Goal: Communication & Community: Answer question/provide support

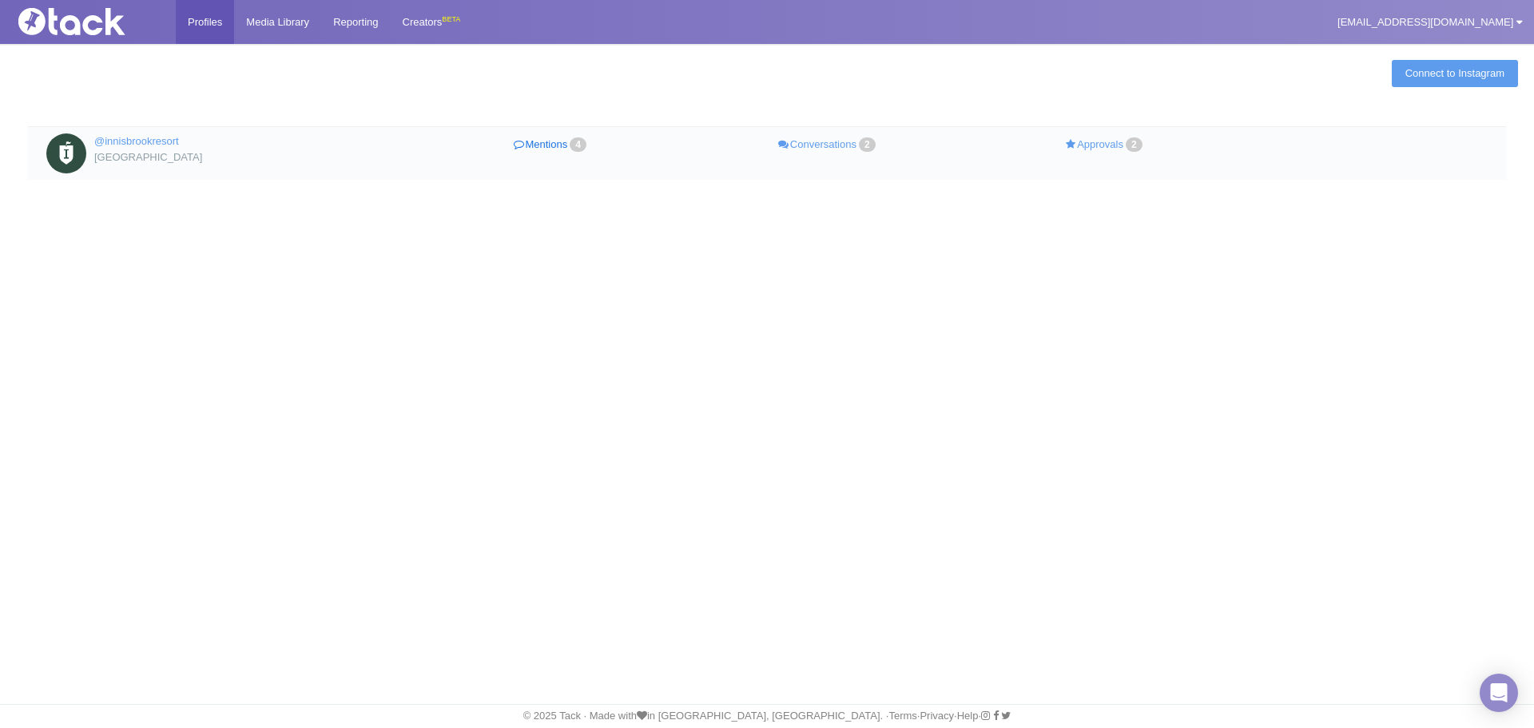
drag, startPoint x: 0, startPoint y: 0, endPoint x: 550, endPoint y: 148, distance: 569.3
click at [550, 148] on link "Mentions 4" at bounding box center [551, 144] width 277 height 23
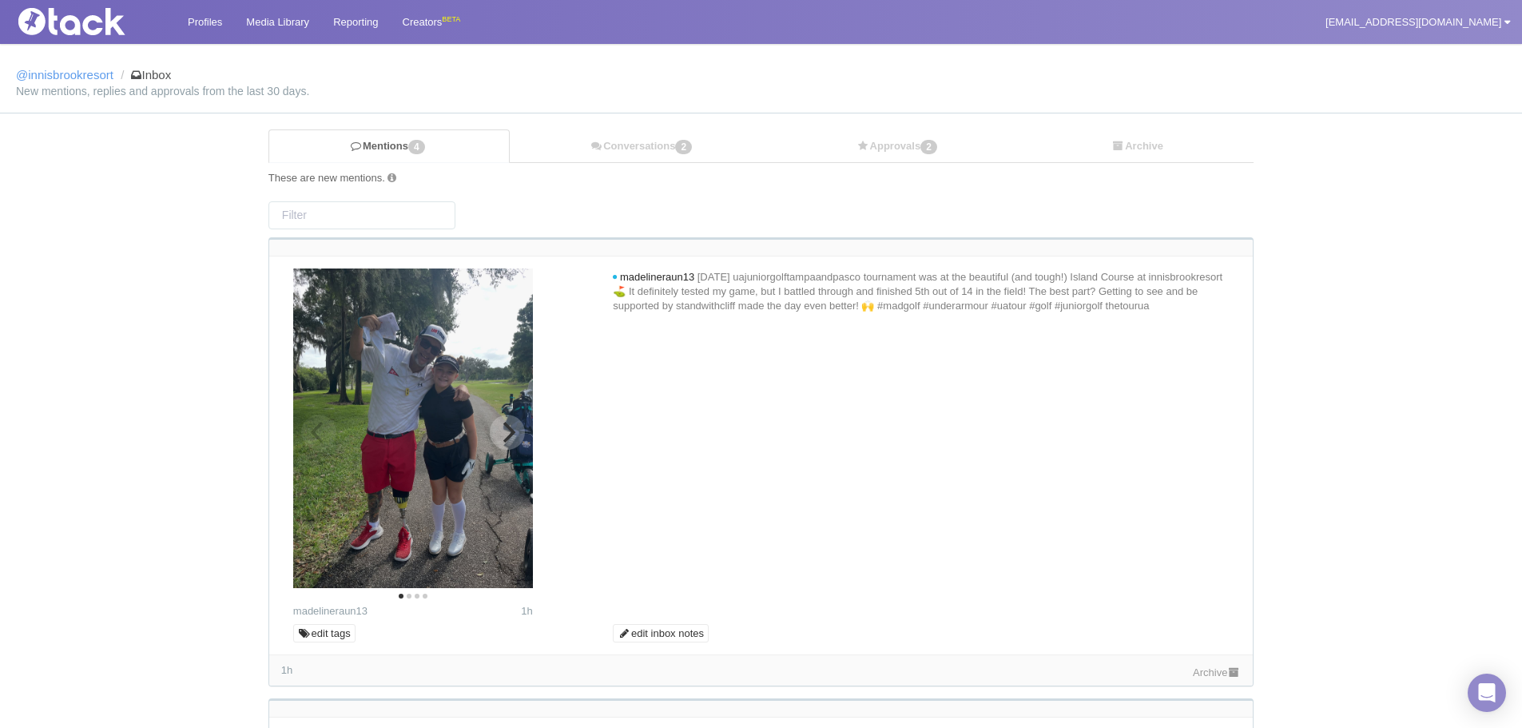
click at [507, 443] on icon "Next" at bounding box center [507, 432] width 21 height 21
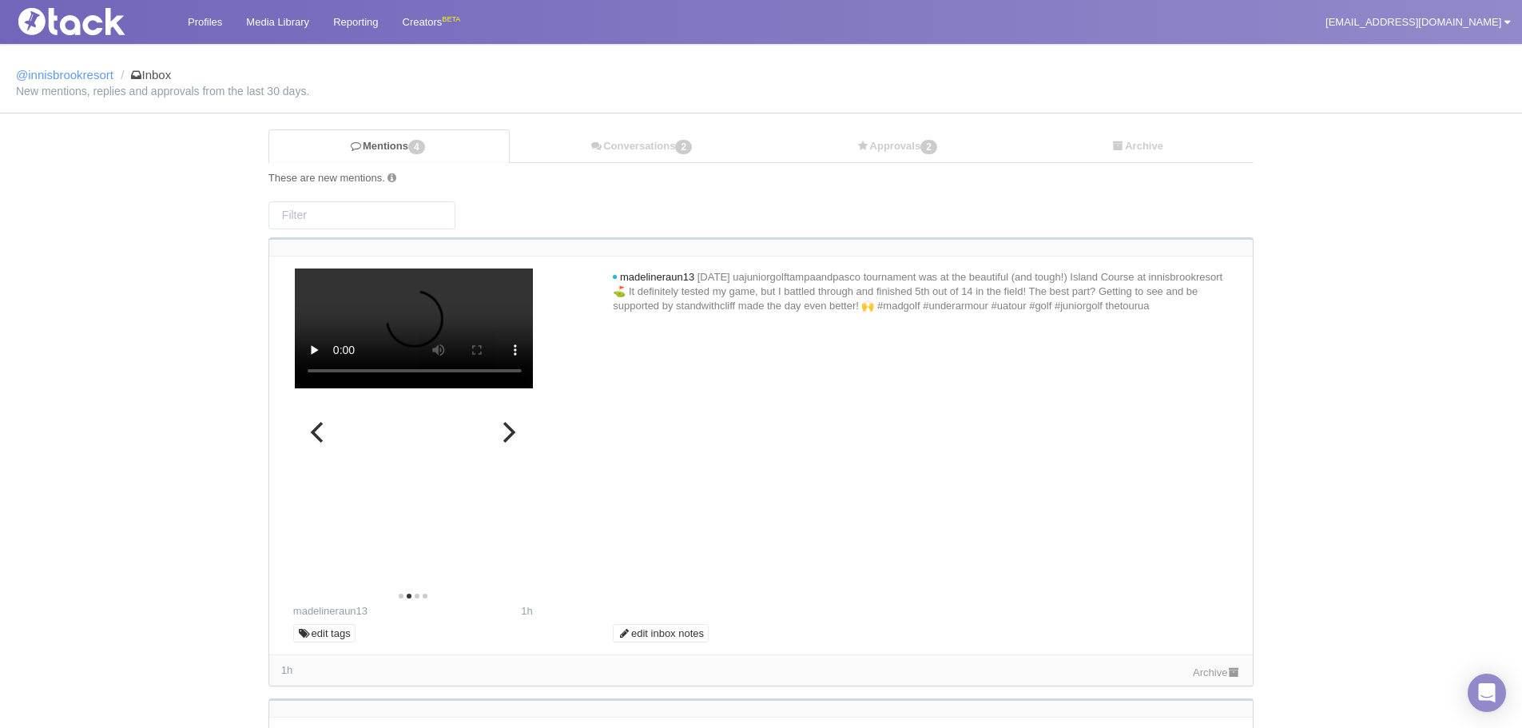
click at [507, 443] on icon "Next" at bounding box center [507, 432] width 21 height 21
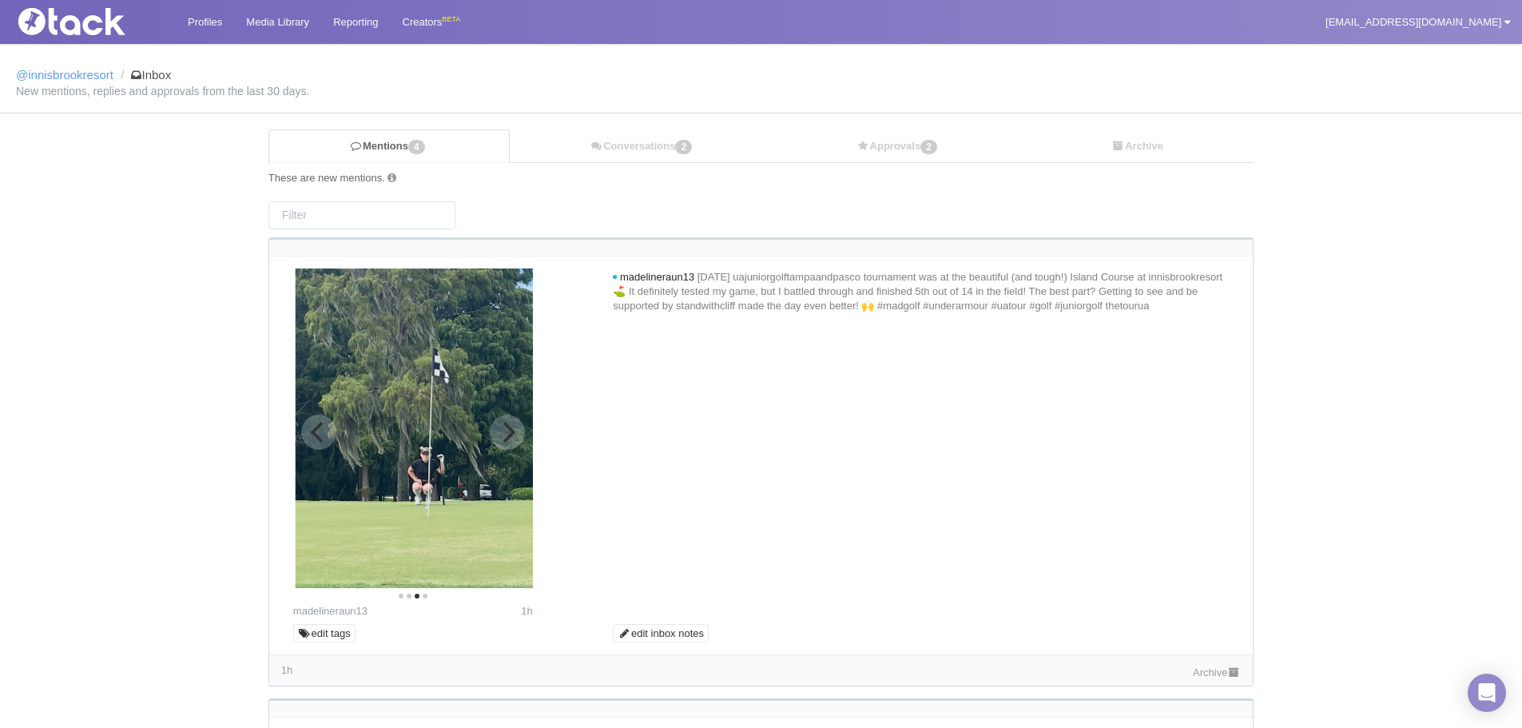
click at [507, 443] on icon "Next" at bounding box center [507, 432] width 21 height 21
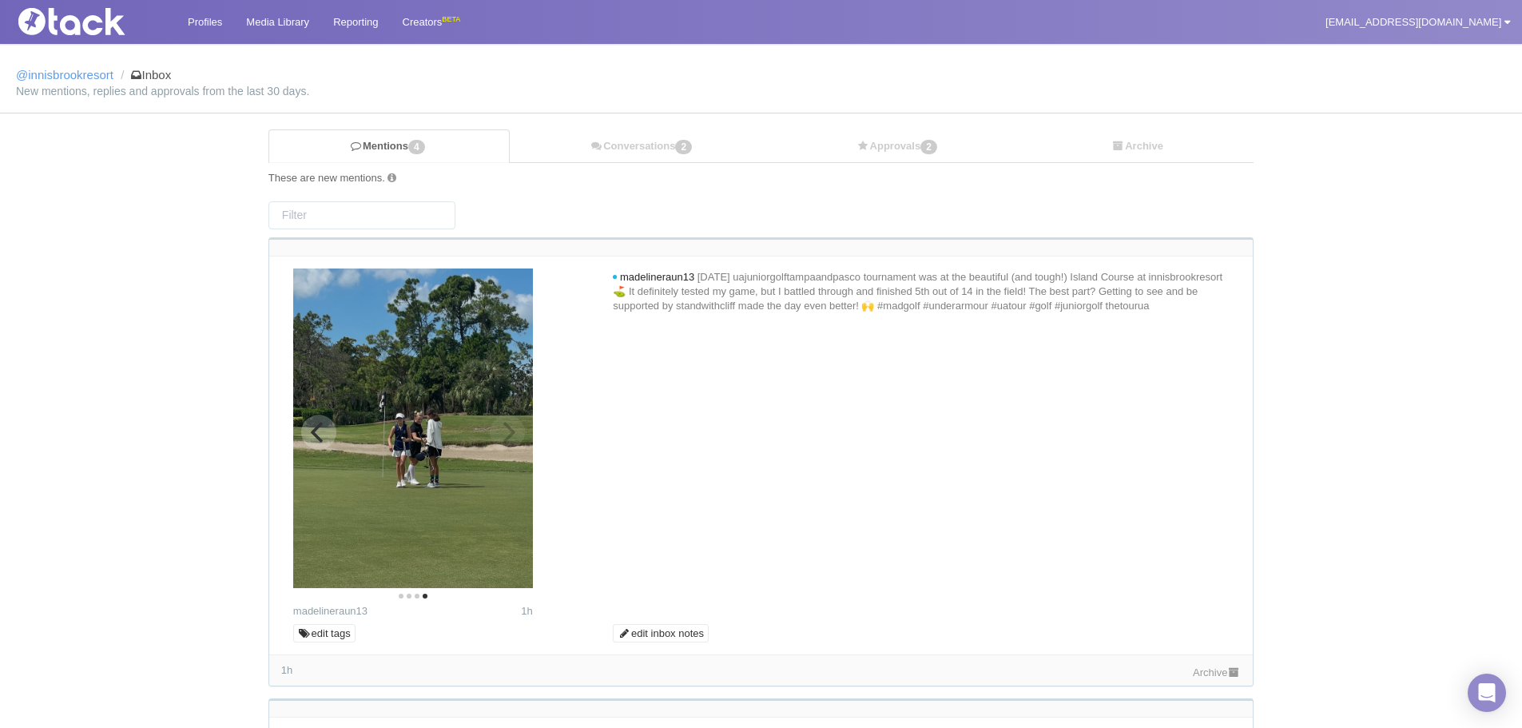
click at [319, 427] on icon "Previous" at bounding box center [316, 432] width 13 height 21
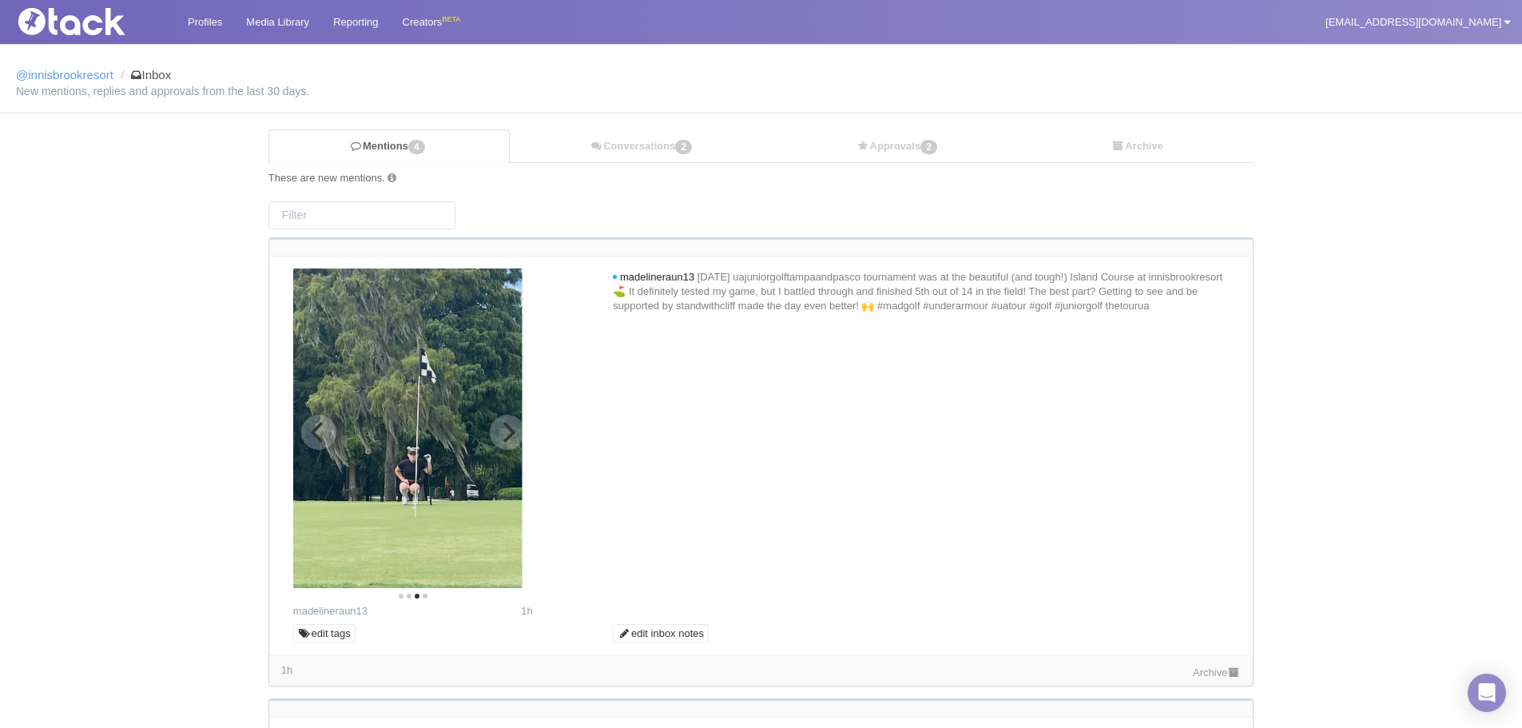
click at [319, 427] on icon "Previous" at bounding box center [316, 432] width 13 height 21
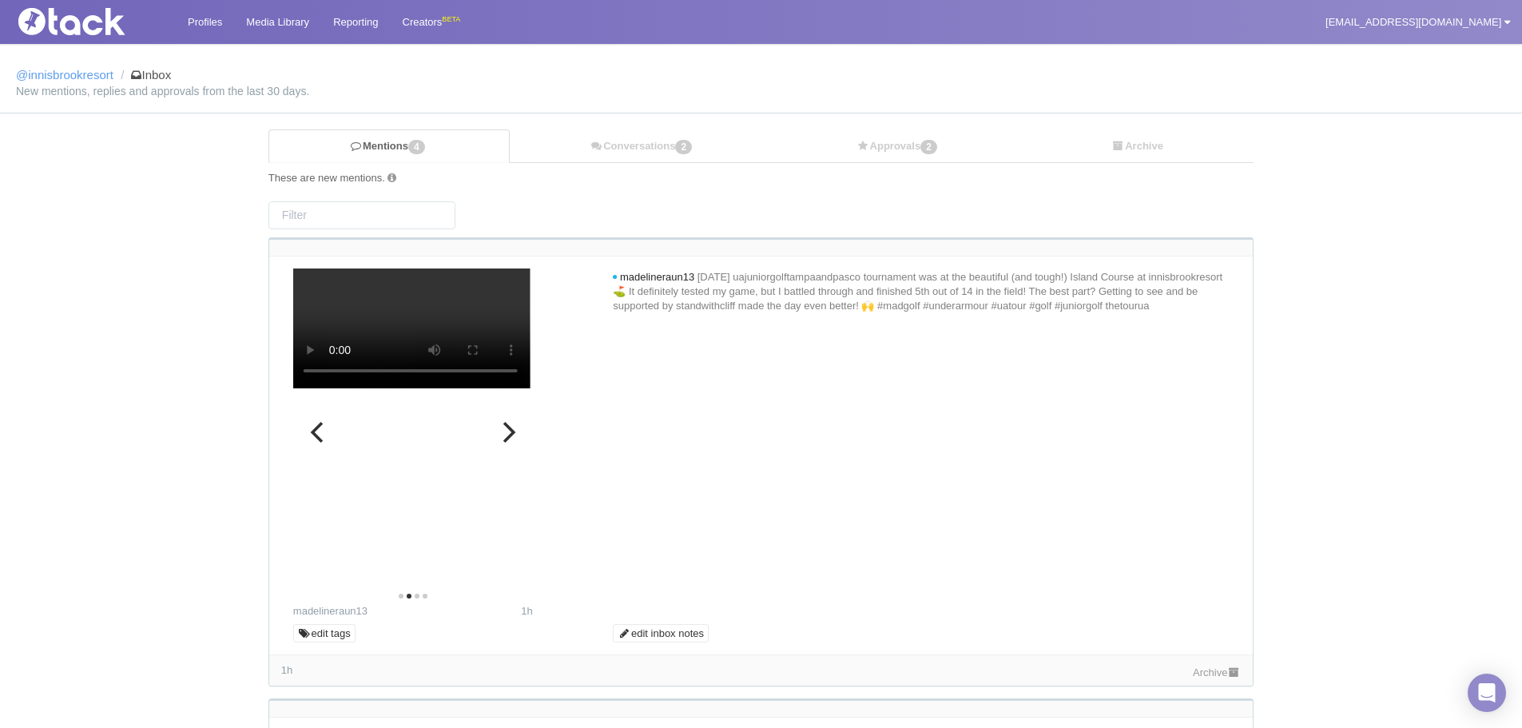
click at [319, 427] on icon "Previous" at bounding box center [316, 432] width 13 height 21
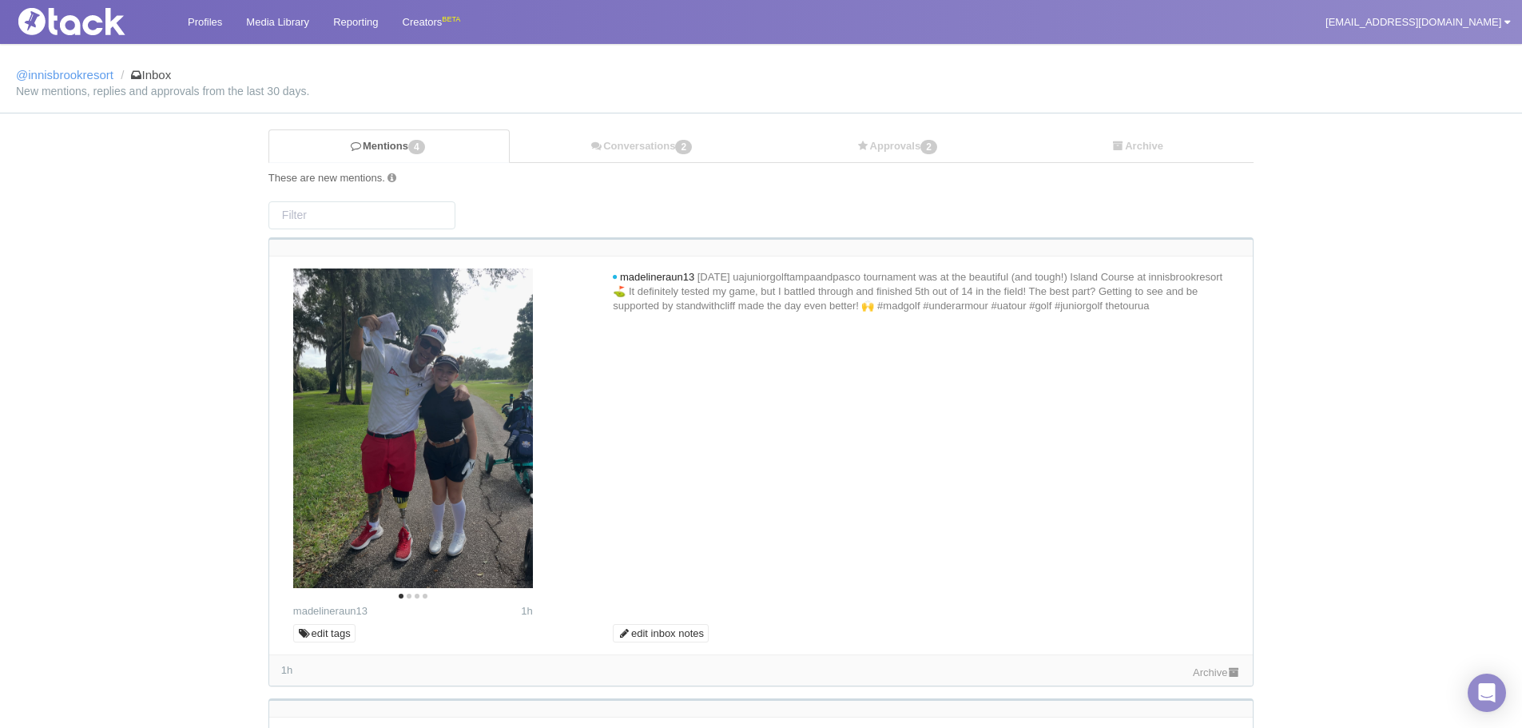
click at [1200, 674] on link "Archive" at bounding box center [1217, 672] width 48 height 12
click at [1194, 673] on link "Undo archive" at bounding box center [1204, 672] width 74 height 12
click at [843, 150] on link "Approvals 2" at bounding box center [899, 146] width 245 height 33
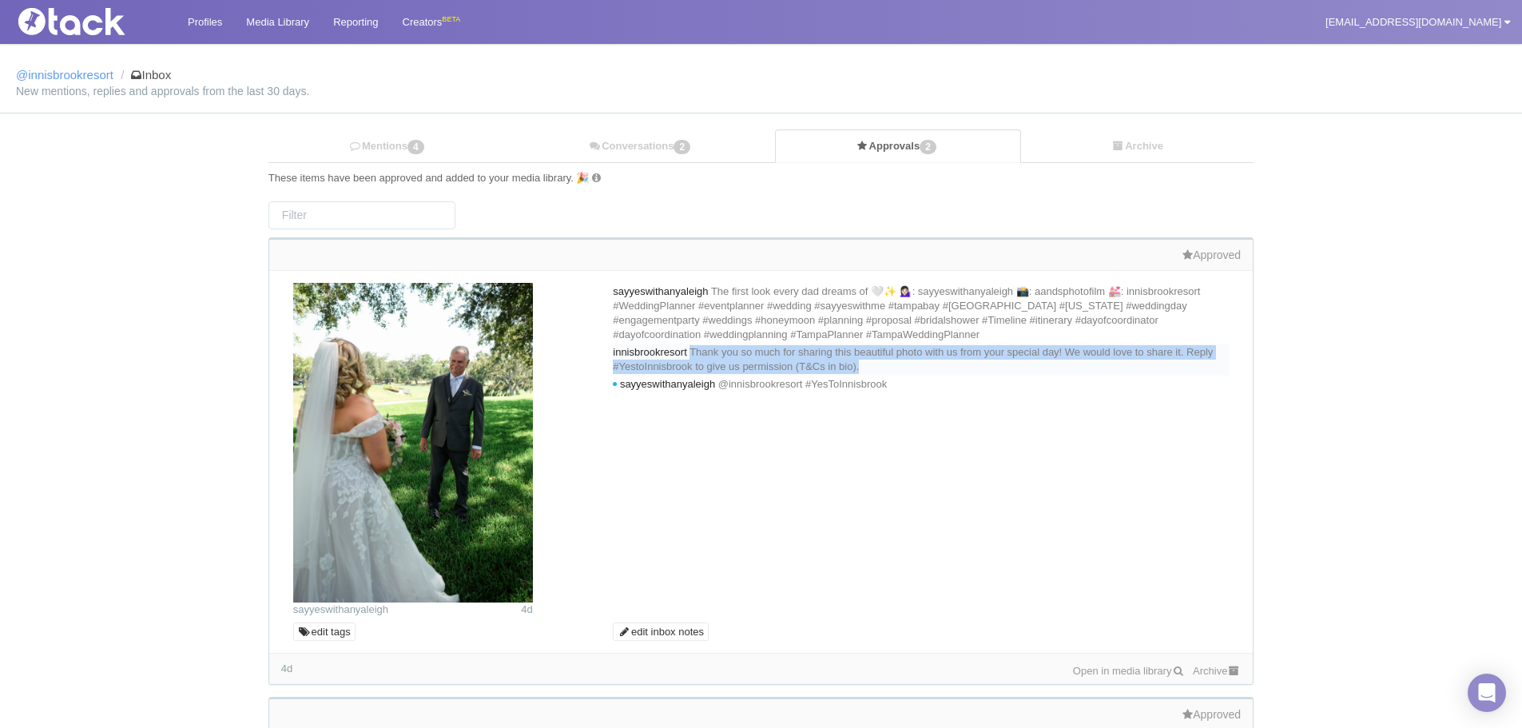
drag, startPoint x: 992, startPoint y: 366, endPoint x: 702, endPoint y: 356, distance: 289.5
click at [702, 356] on div "innisbrookresort Thank you so much for sharing this beautiful photo with us fro…" at bounding box center [921, 360] width 616 height 32
copy span "Thank you so much for sharing this beautiful photo with us from your special da…"
click at [459, 152] on link "Mentions 4" at bounding box center [388, 146] width 240 height 33
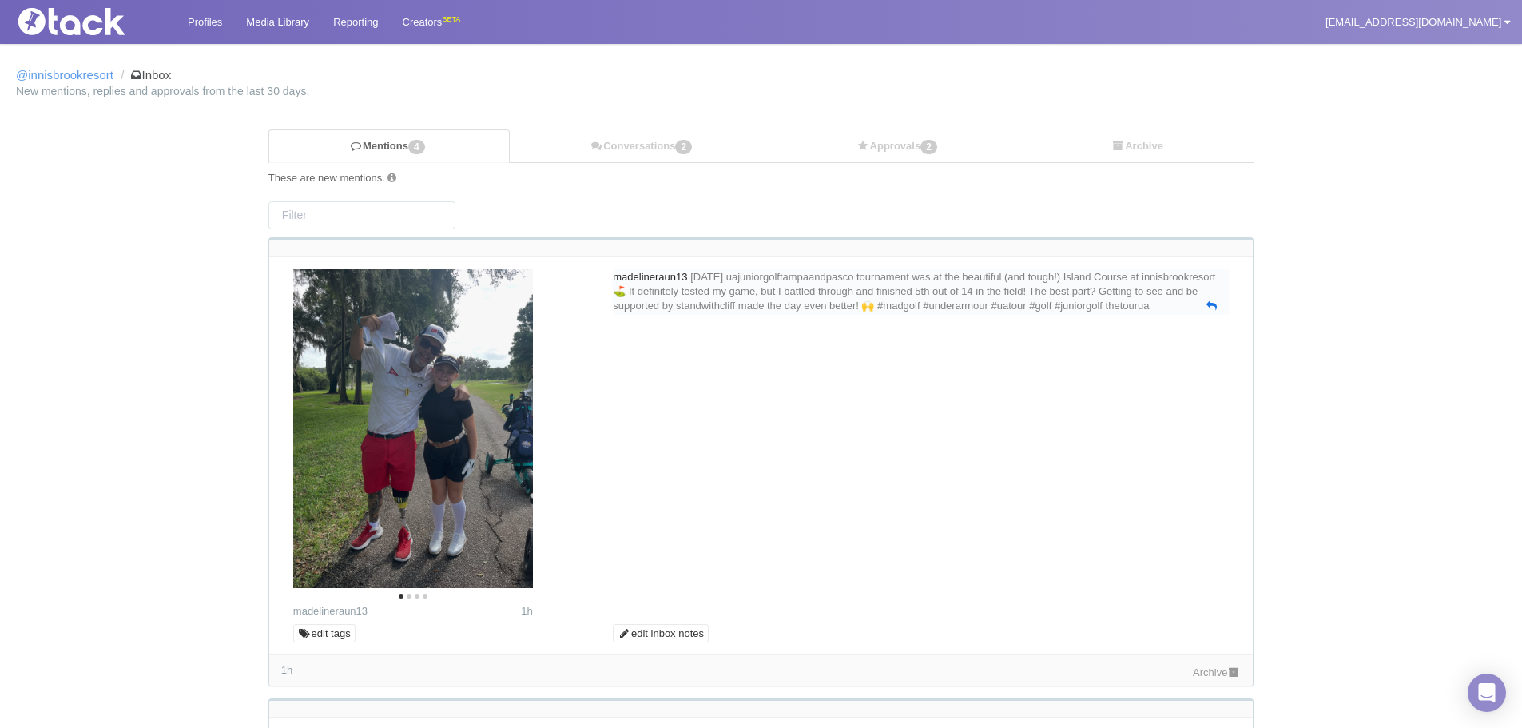
click at [1211, 311] on icon at bounding box center [1212, 305] width 10 height 10
click at [844, 365] on textarea at bounding box center [921, 341] width 608 height 48
paste textarea "Thank you so much for sharing this beautiful photo with us from your special da…"
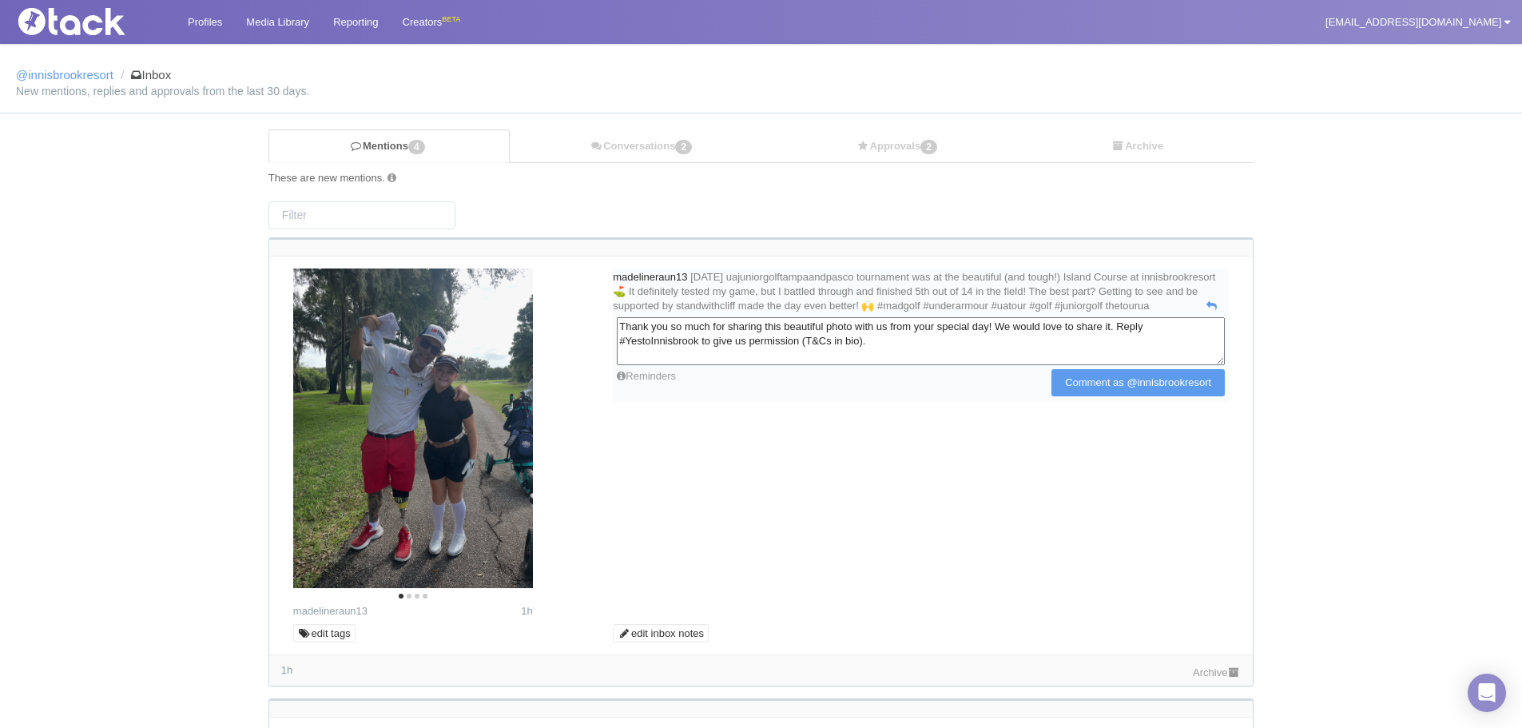
click at [934, 359] on textarea "Thank you so much for sharing this beautiful photo with us from your special da…" at bounding box center [921, 341] width 608 height 48
click at [795, 340] on textarea "Thank you so much for sharing this beautiful photo with us from your special da…" at bounding box center [921, 341] width 608 height 48
click at [829, 337] on textarea "Thank you so much for sharing your beautiful photo with us from your special da…" at bounding box center [921, 341] width 608 height 48
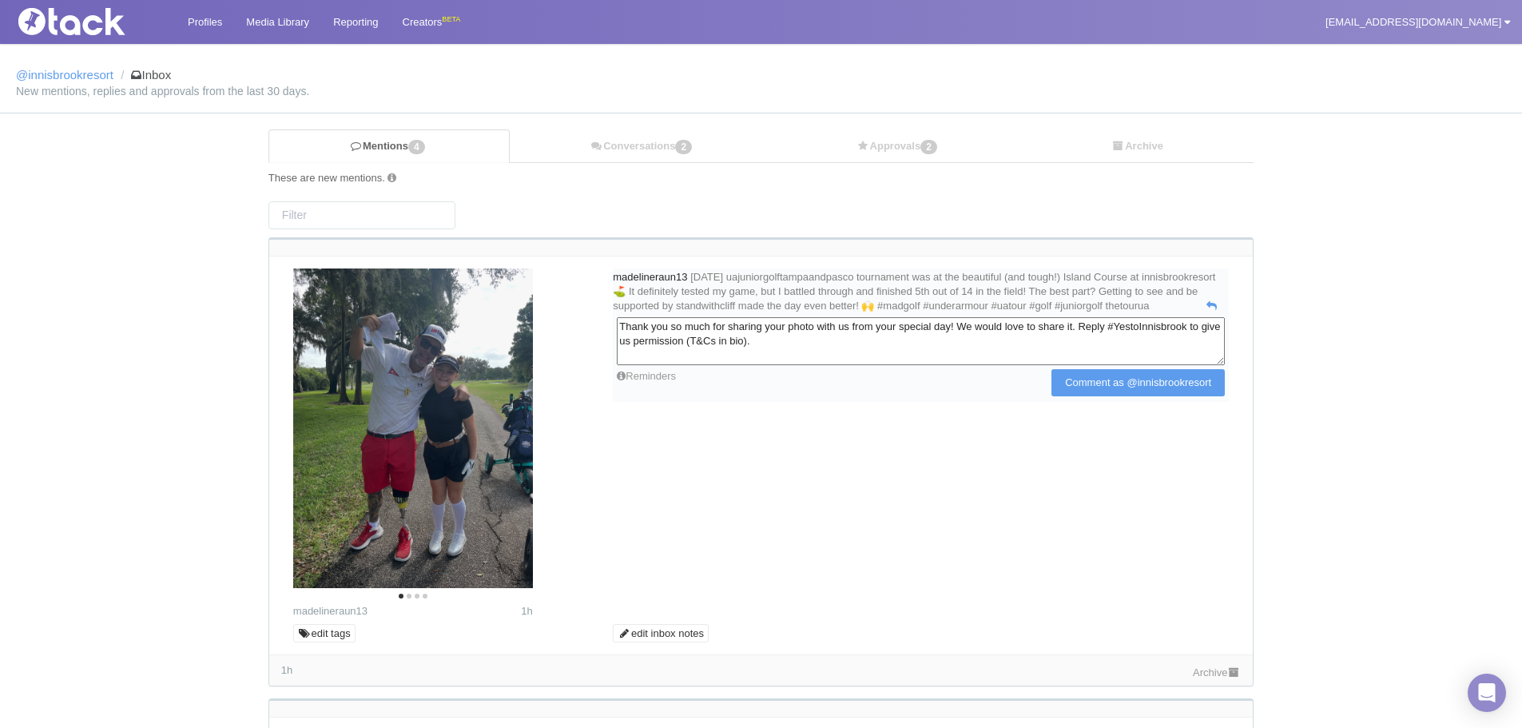
click at [842, 340] on textarea "Thank you so much for sharing your photo with us from your special day! We woul…" at bounding box center [921, 341] width 608 height 48
click at [938, 349] on textarea "Thank you so much for sharing your photos with us from your special day! We wou…" at bounding box center [921, 341] width 608 height 48
drag, startPoint x: 1004, startPoint y: 337, endPoint x: 888, endPoint y: 340, distance: 116.7
click at [888, 340] on textarea "Thank you so much for sharing your photos with us from your special day! We wou…" at bounding box center [921, 341] width 608 height 48
click at [887, 356] on textarea "Thank you so much for sharing your photos with us! We would love to share it. R…" at bounding box center [921, 341] width 608 height 48
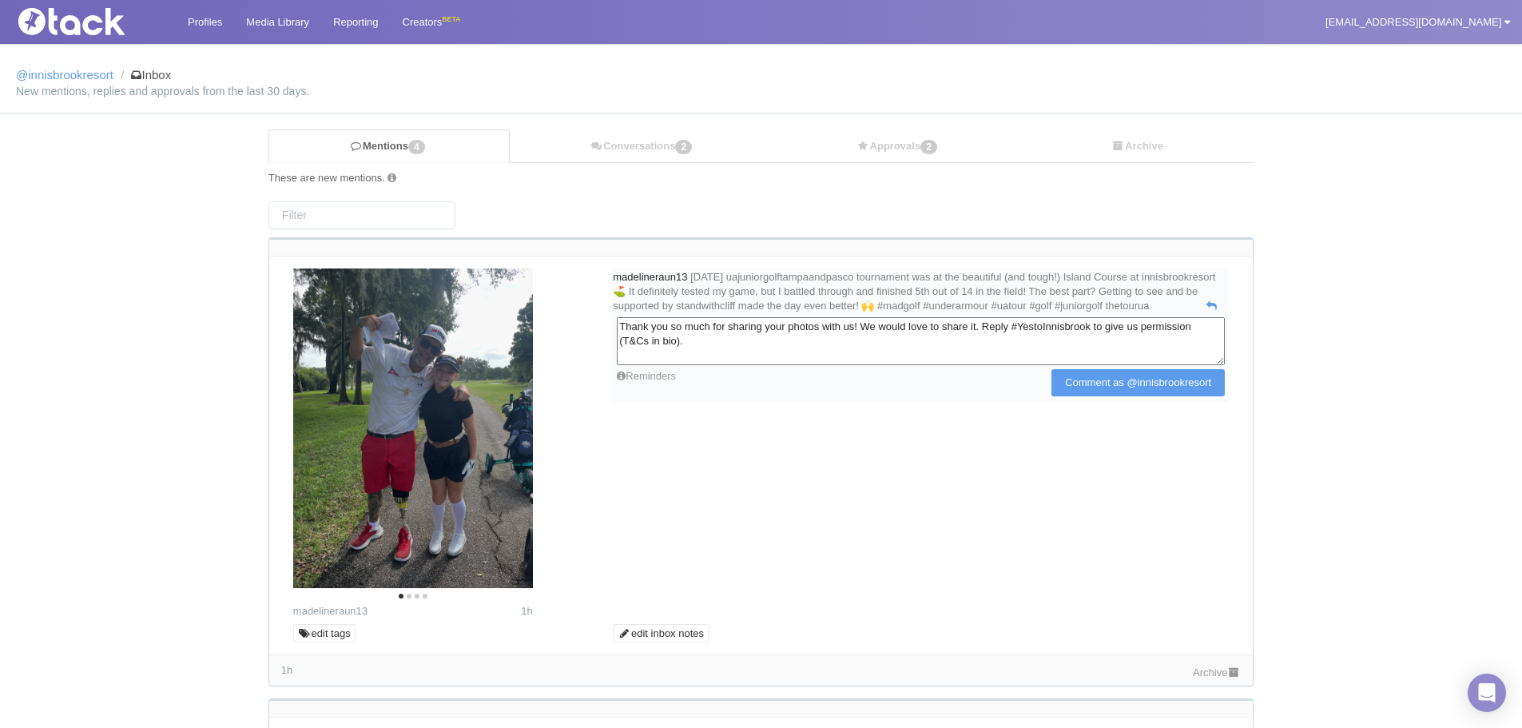
click at [1025, 338] on textarea "Thank you so much for sharing your photos with us! We would love to share it. R…" at bounding box center [921, 341] width 608 height 48
type textarea "Thank you so much for sharing your photos with us! We would love to share them.…"
click at [1052, 384] on input "Comment as @innisbrookresort" at bounding box center [1138, 382] width 173 height 27
type input "Commenting..."
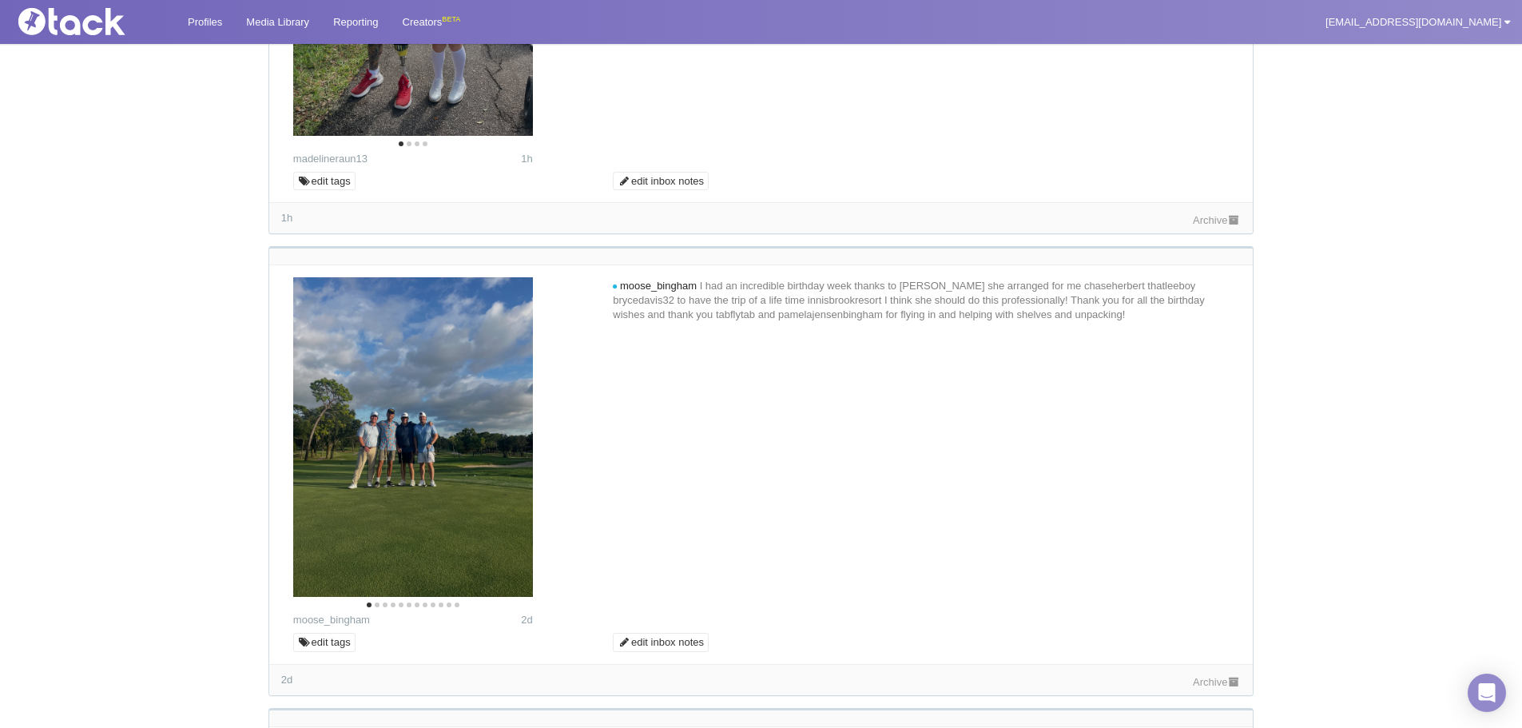
scroll to position [479, 0]
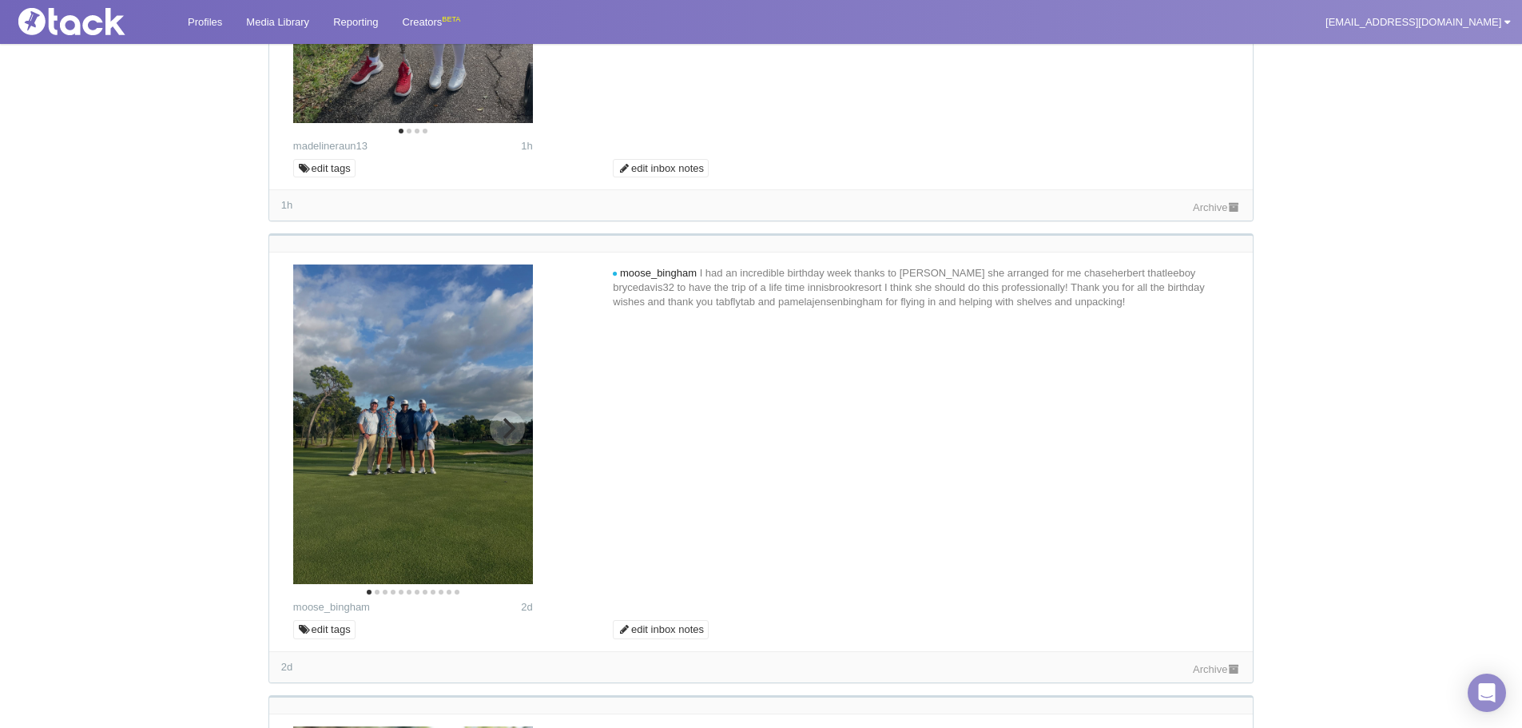
click at [508, 414] on button "Next" at bounding box center [507, 428] width 35 height 35
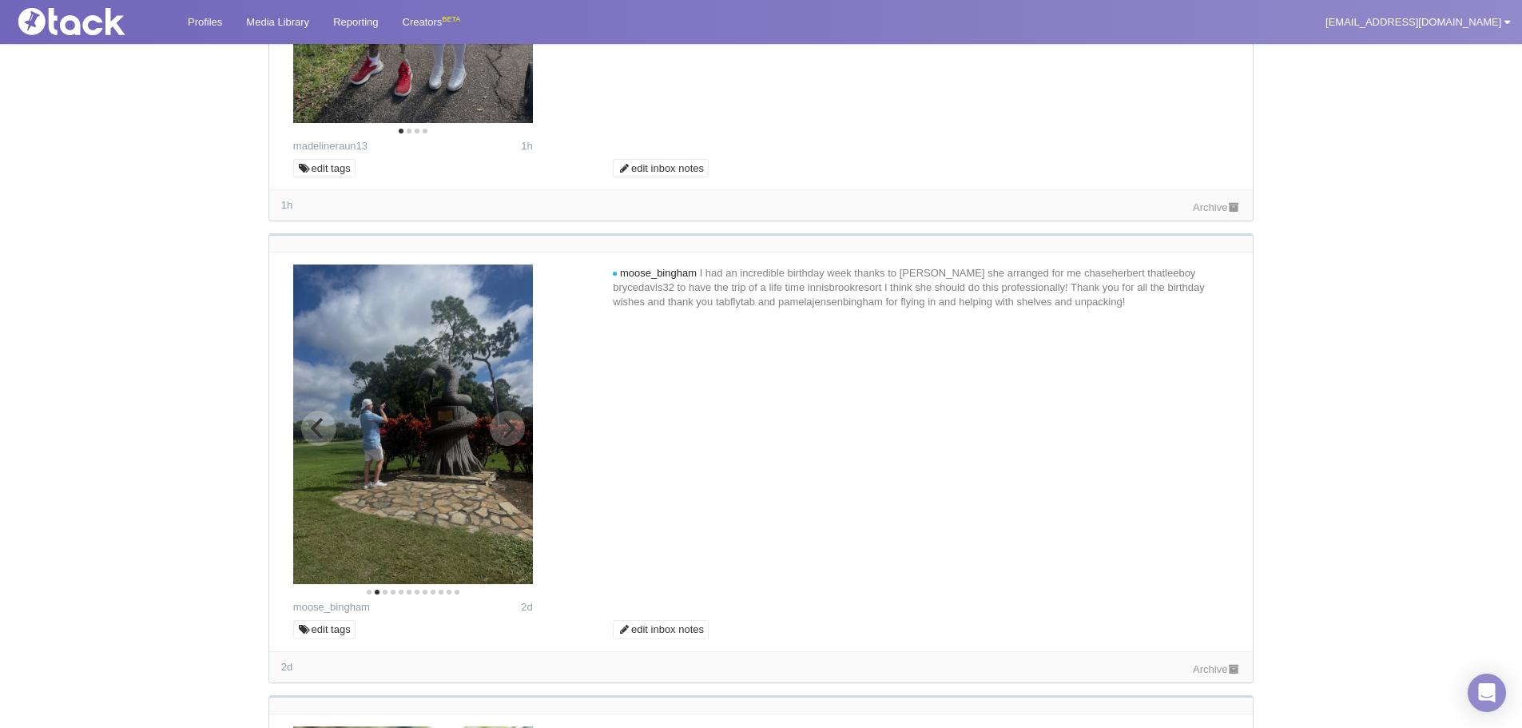
click at [508, 420] on icon "Next" at bounding box center [507, 428] width 21 height 21
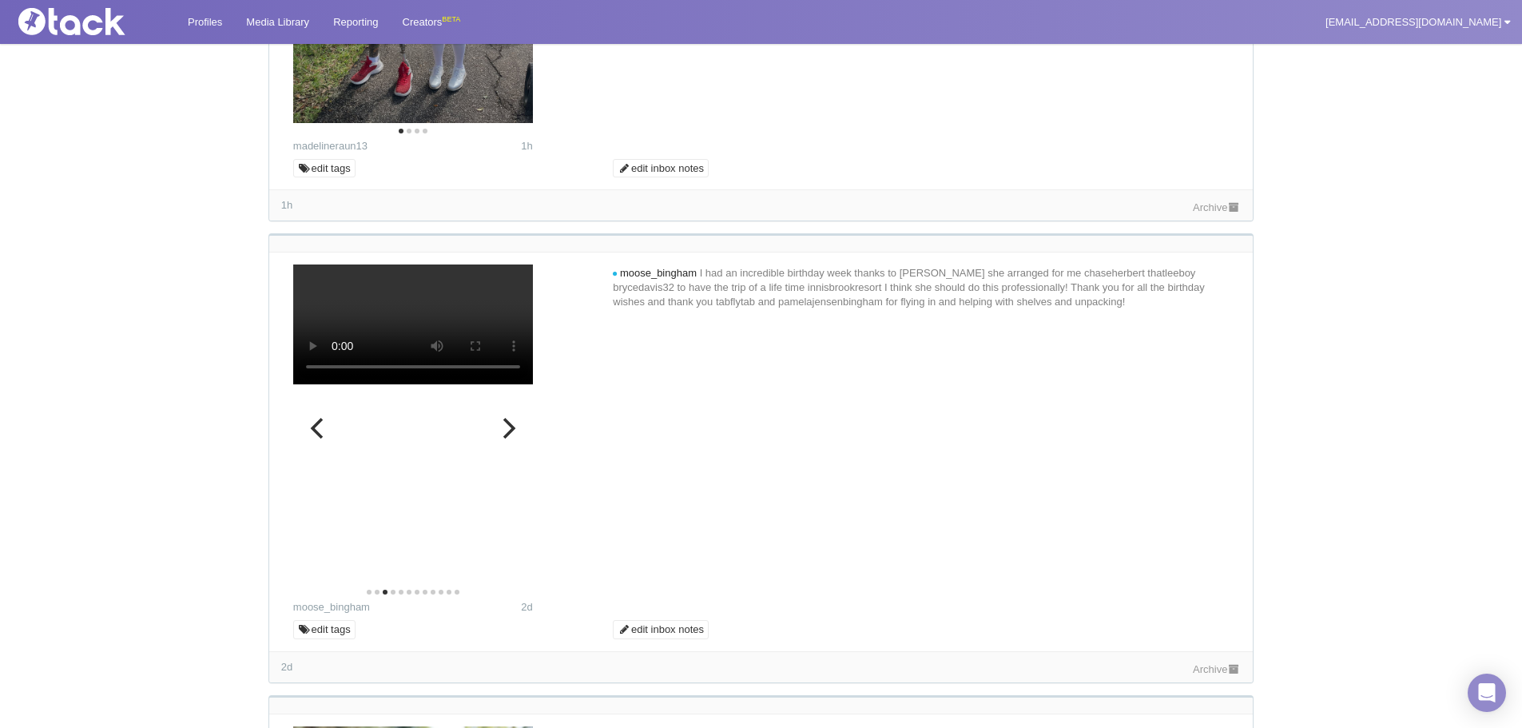
click at [508, 420] on icon "Next" at bounding box center [507, 428] width 21 height 21
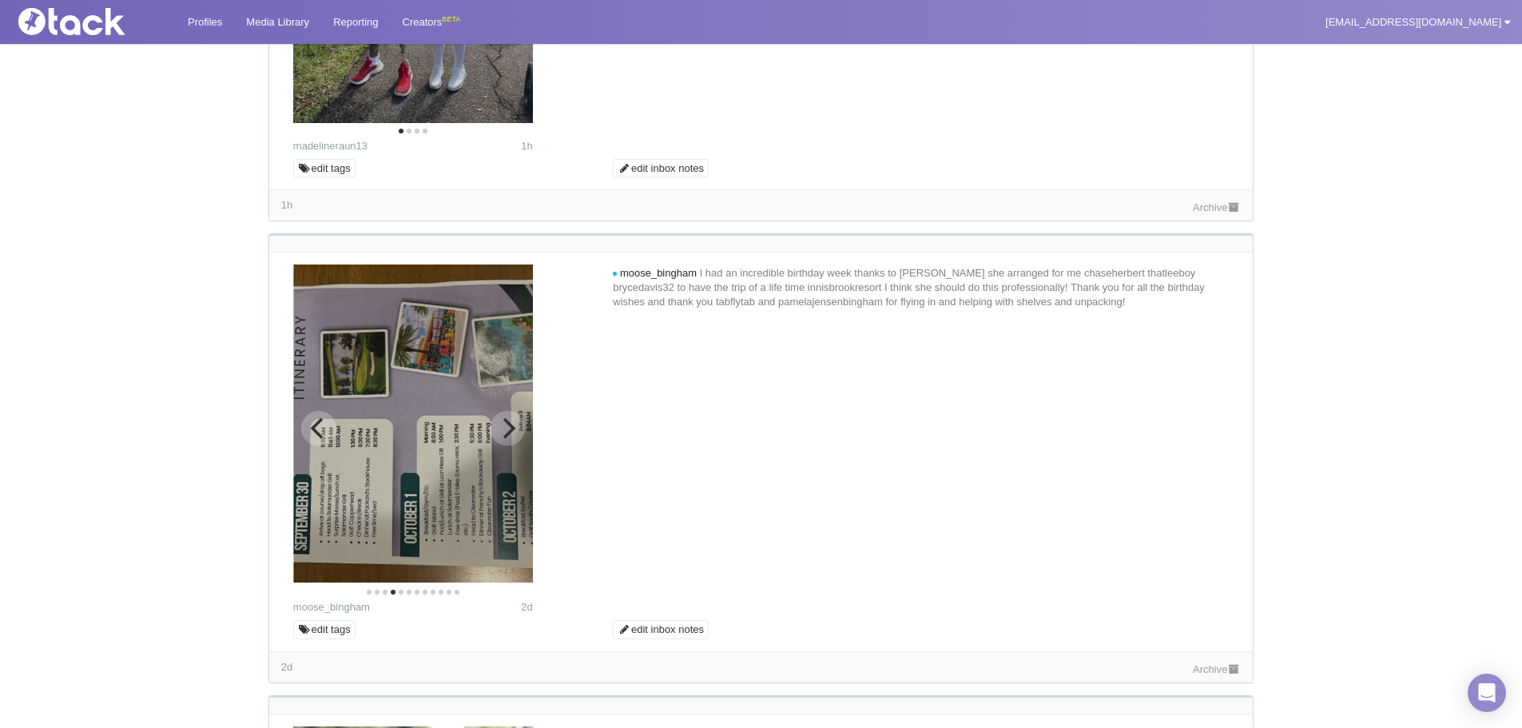
click at [508, 420] on icon "Next" at bounding box center [507, 428] width 21 height 21
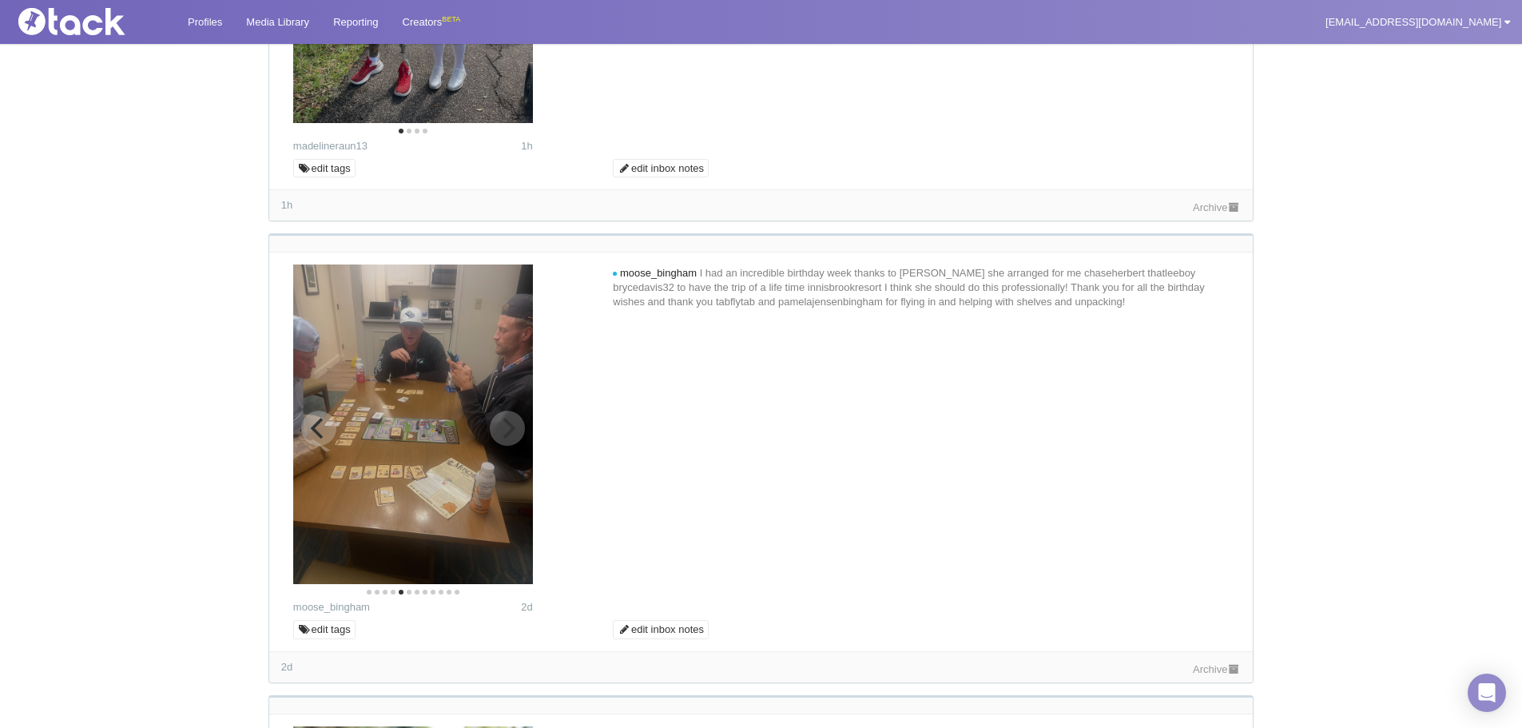
click at [508, 420] on icon "Next" at bounding box center [507, 428] width 21 height 21
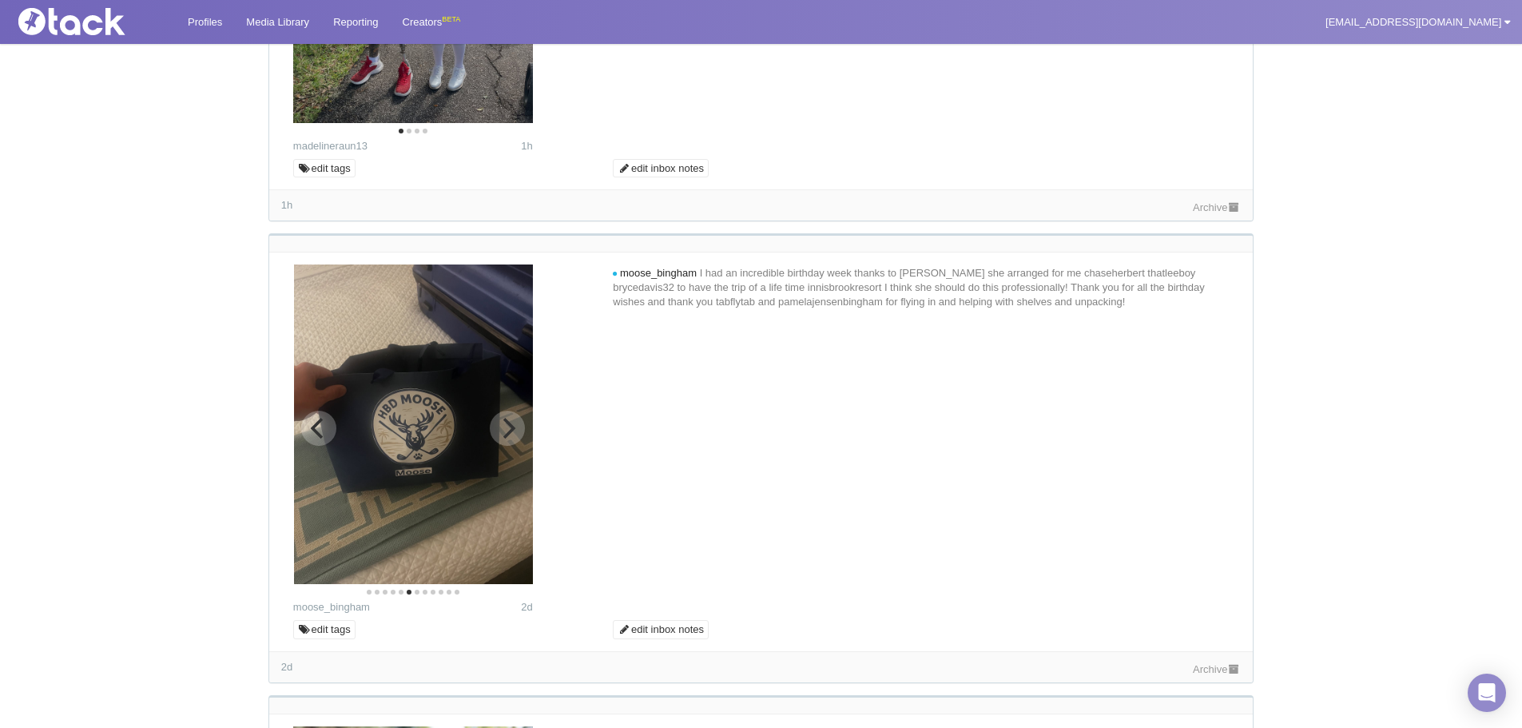
click at [508, 420] on icon "Next" at bounding box center [507, 428] width 21 height 21
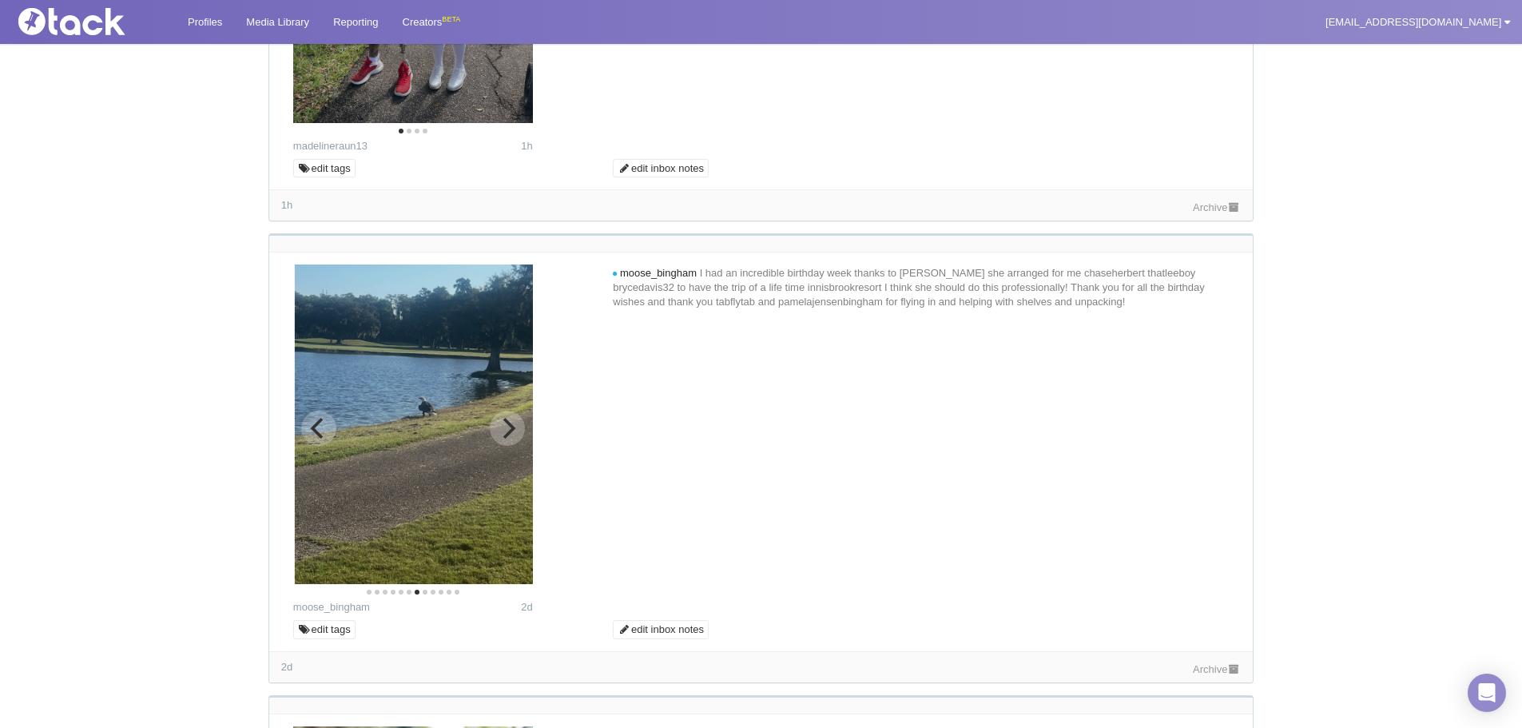
click at [508, 420] on icon "Next" at bounding box center [507, 428] width 21 height 21
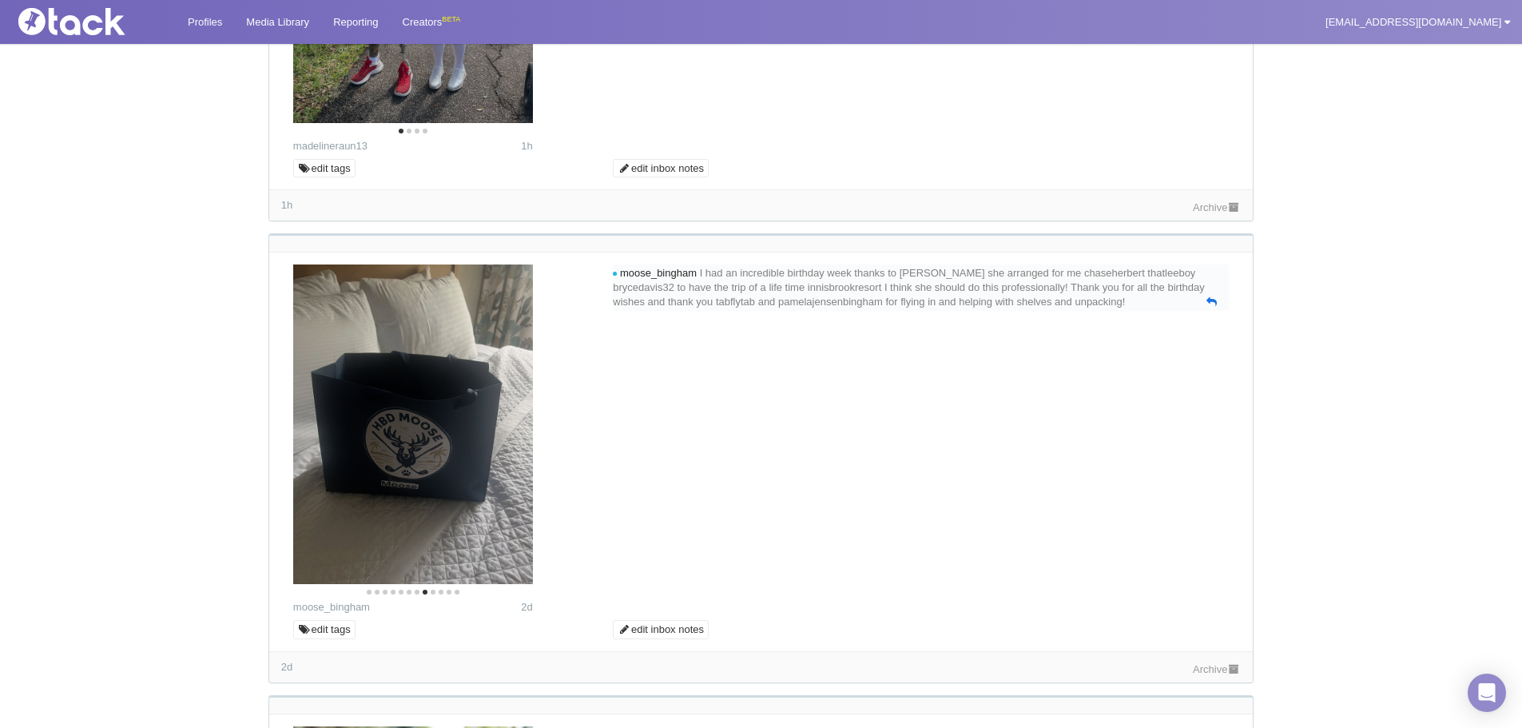
click at [1209, 307] on icon at bounding box center [1212, 301] width 10 height 10
click at [770, 361] on textarea at bounding box center [921, 337] width 608 height 48
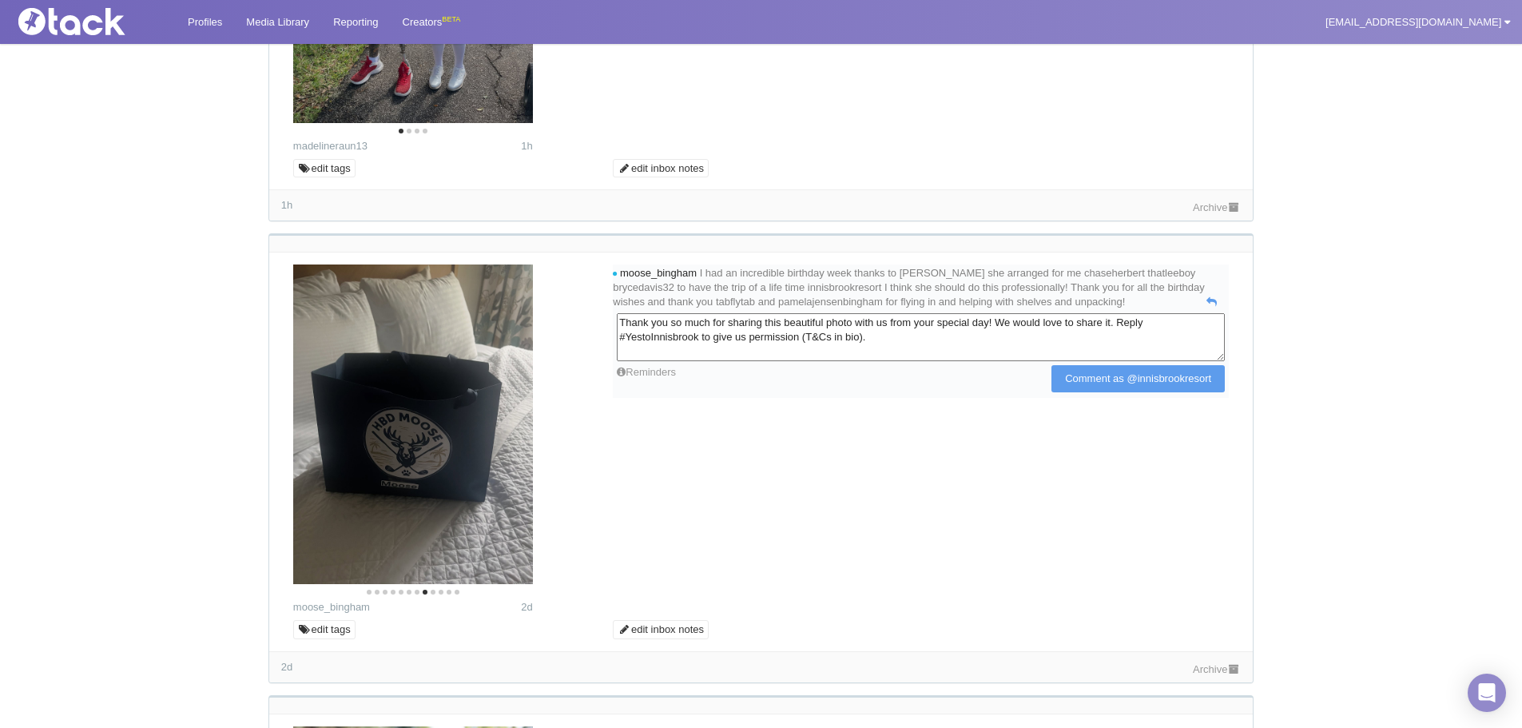
click at [817, 335] on textarea "Thank you so much for sharing this beautiful photo with us from your special da…" at bounding box center [921, 337] width 608 height 48
click at [841, 335] on textarea "Thank you so much for sharing your photo with us from your special day! We woul…" at bounding box center [921, 337] width 608 height 48
drag, startPoint x: 947, startPoint y: 336, endPoint x: 1003, endPoint y: 336, distance: 55.9
click at [1003, 336] on textarea "Thank you so much for sharing your photos with us from your special day! We wou…" at bounding box center [921, 337] width 608 height 48
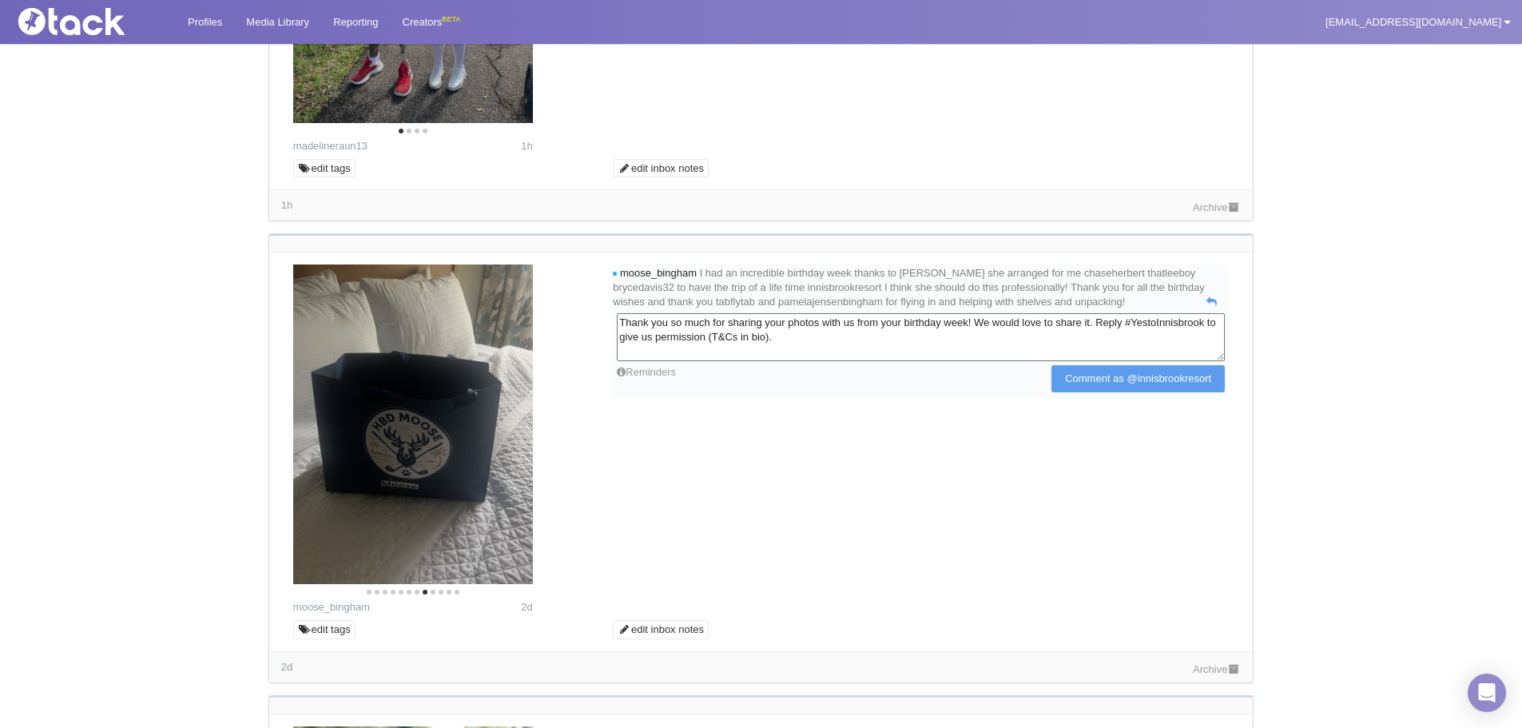
click at [1157, 336] on textarea "Thank you so much for sharing your photos with us from your birthday week! We w…" at bounding box center [921, 337] width 608 height 48
type textarea "Thank you so much for sharing your photos with us from your birthday week! We w…"
click at [1171, 392] on input "Comment as @innisbrookresort" at bounding box center [1138, 378] width 173 height 27
type input "Commenting..."
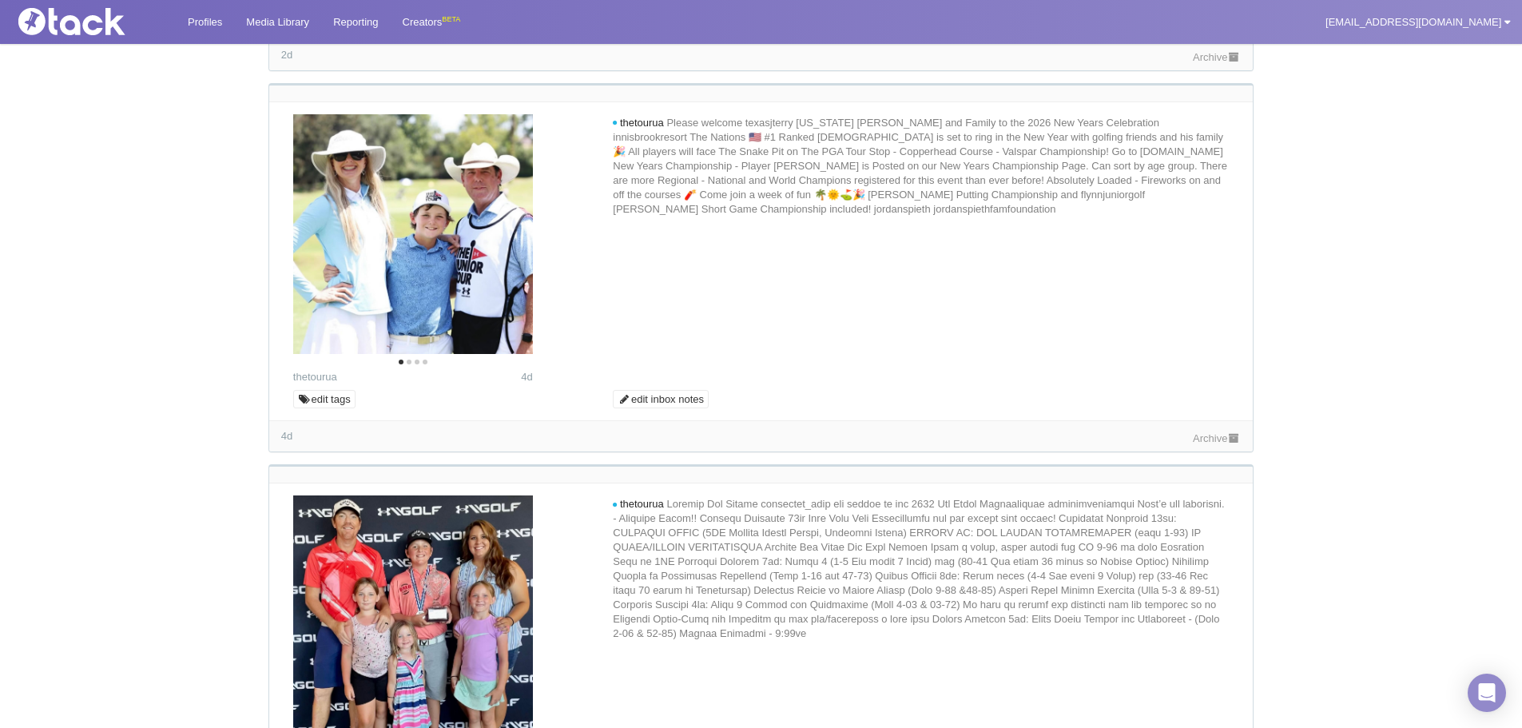
scroll to position [1119, 0]
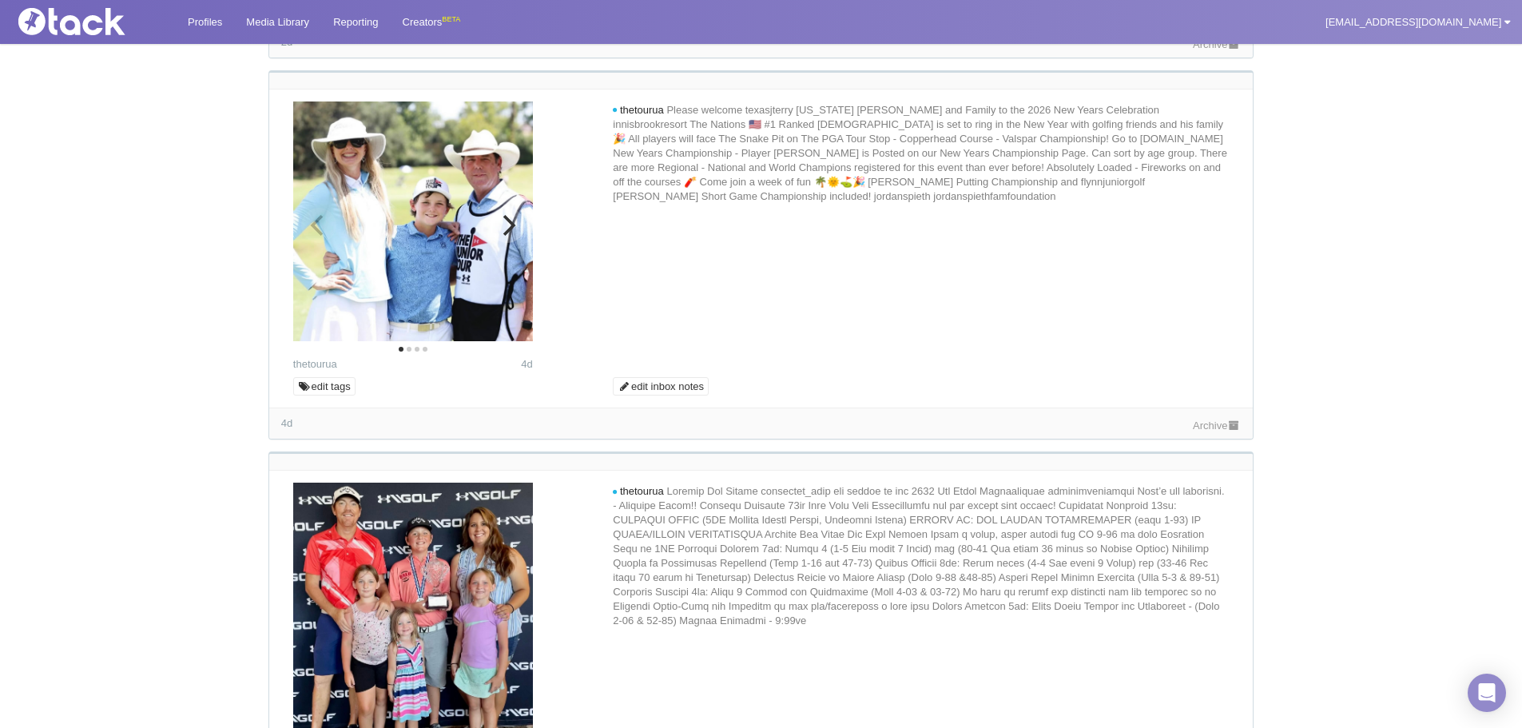
click at [519, 230] on button "Next" at bounding box center [507, 225] width 35 height 35
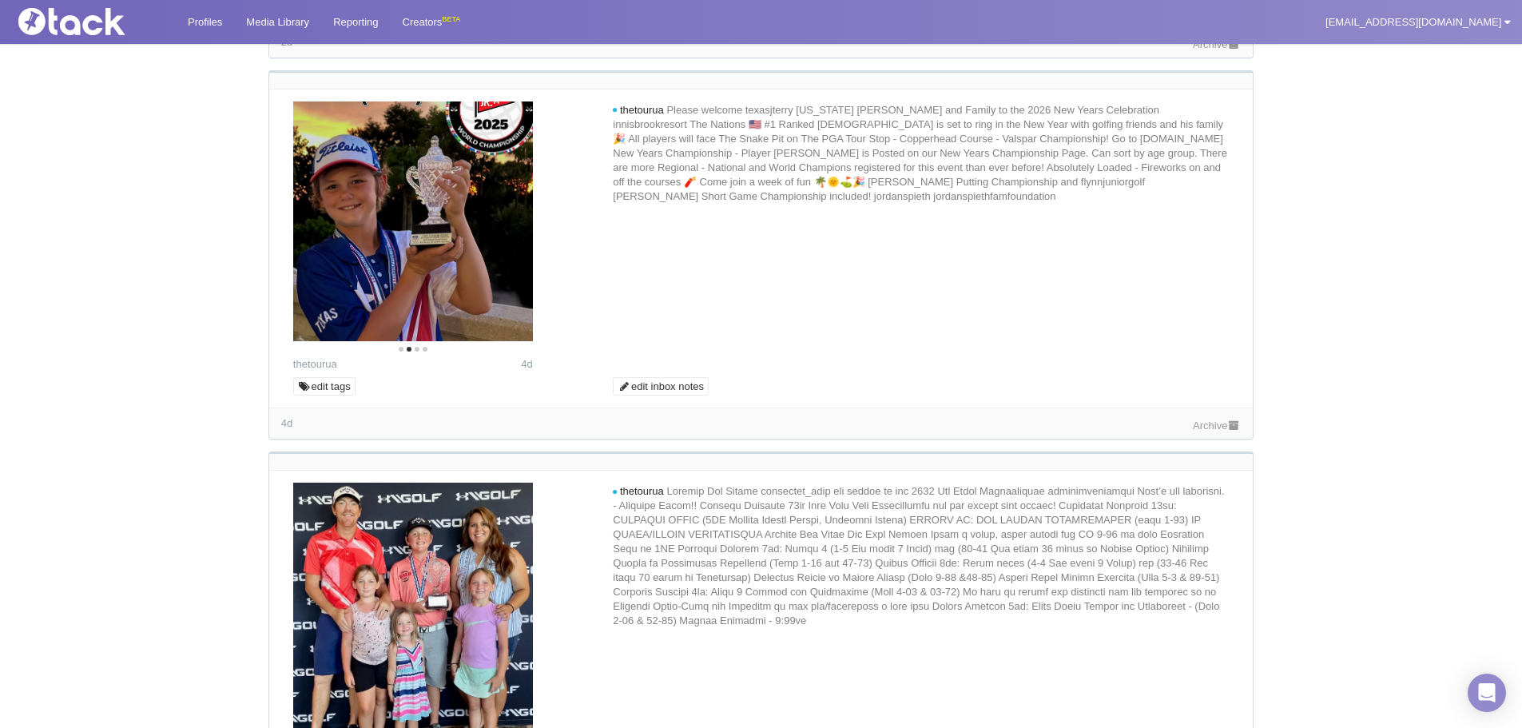
click at [1203, 422] on link "Archive" at bounding box center [1217, 426] width 48 height 12
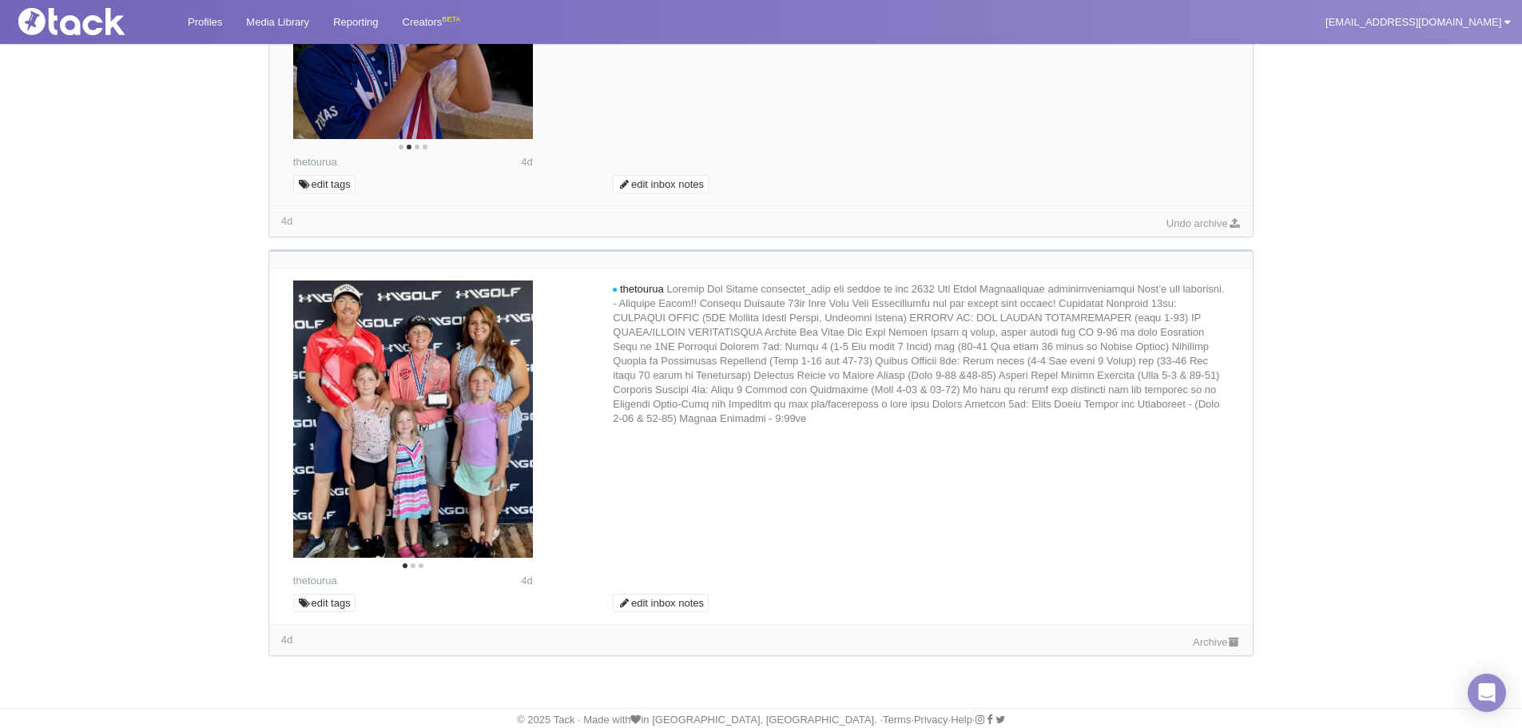
scroll to position [1325, 0]
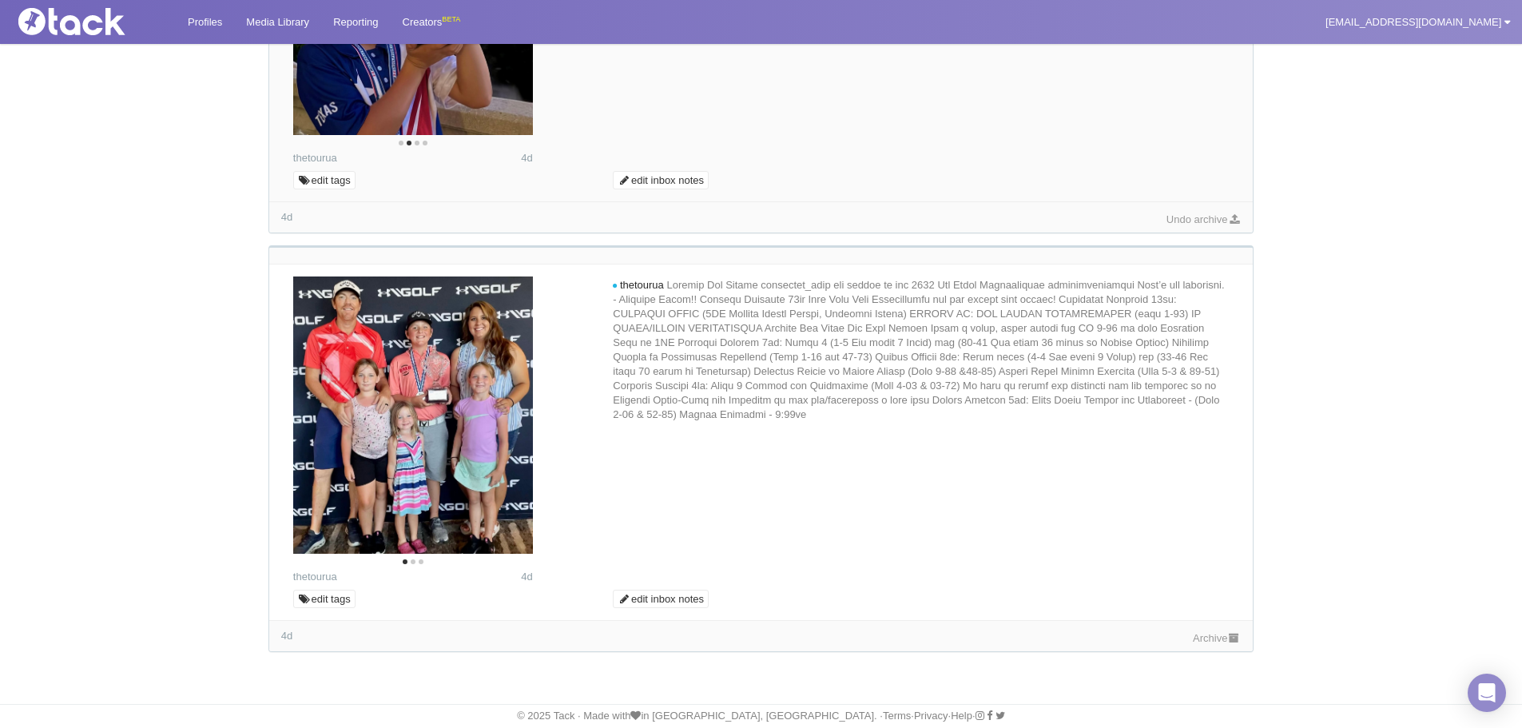
click at [1194, 634] on link "Archive" at bounding box center [1217, 638] width 48 height 12
